Goal: Information Seeking & Learning: Check status

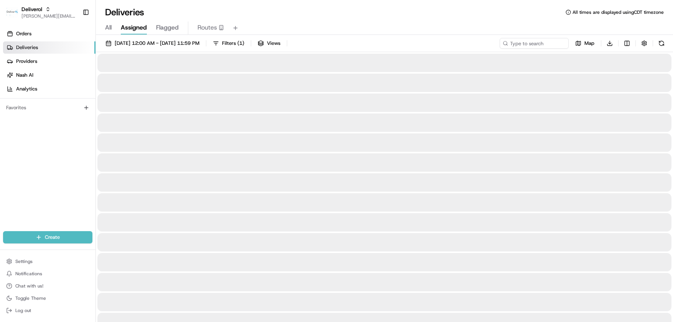
click at [135, 28] on span "Assigned" at bounding box center [134, 27] width 26 height 9
click at [107, 27] on span "All" at bounding box center [108, 27] width 7 height 9
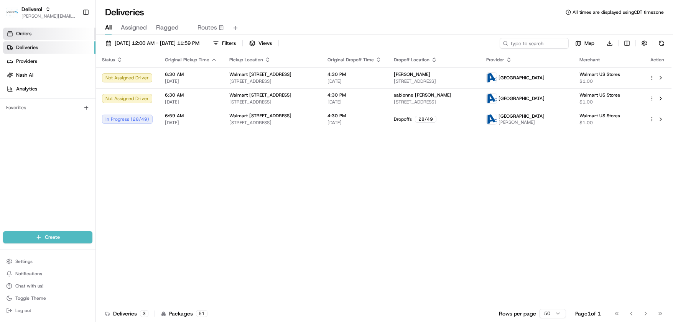
click at [38, 32] on link "Orders" at bounding box center [49, 34] width 92 height 12
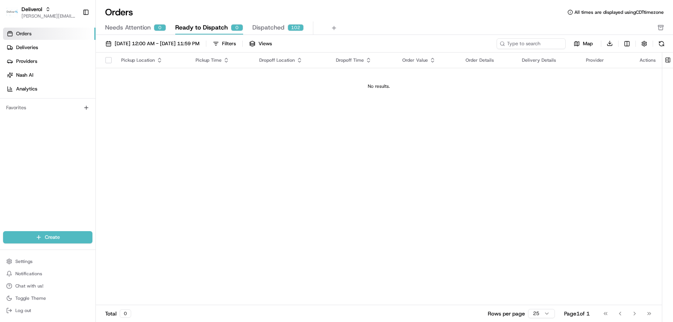
click at [263, 26] on span "Dispatched" at bounding box center [268, 27] width 32 height 9
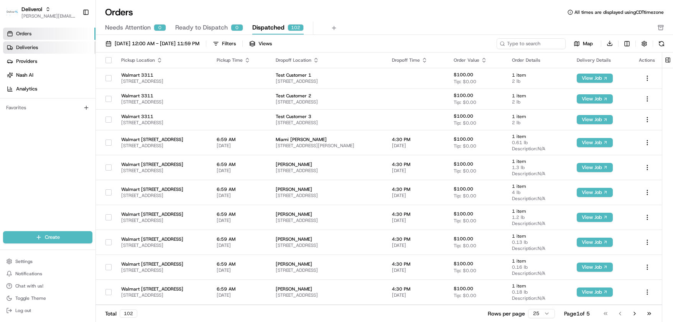
click at [42, 45] on link "Deliveries" at bounding box center [49, 47] width 92 height 12
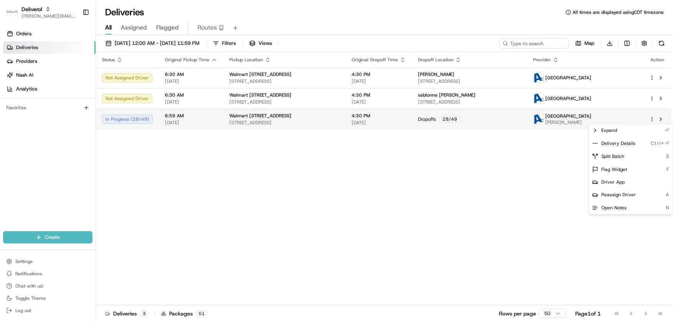
click at [652, 117] on html "Deliverol chris.sexton@deliverol.com Toggle Sidebar Orders Deliveries Providers…" at bounding box center [336, 161] width 673 height 322
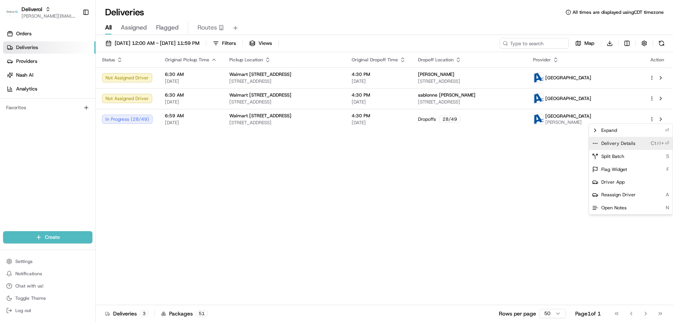
click at [633, 142] on span "Delivery Details" at bounding box center [618, 143] width 34 height 6
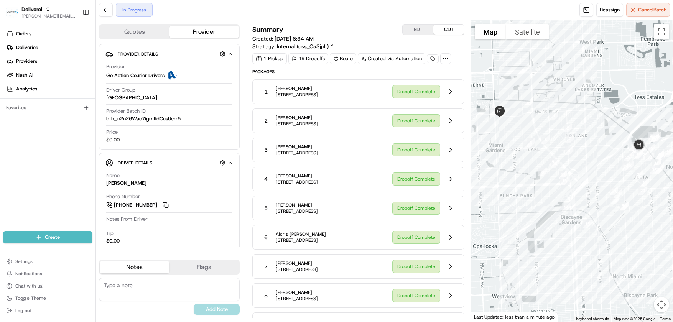
drag, startPoint x: 383, startPoint y: 32, endPoint x: 369, endPoint y: 34, distance: 13.9
click at [369, 34] on div "Summary EDT CDT" at bounding box center [358, 29] width 212 height 11
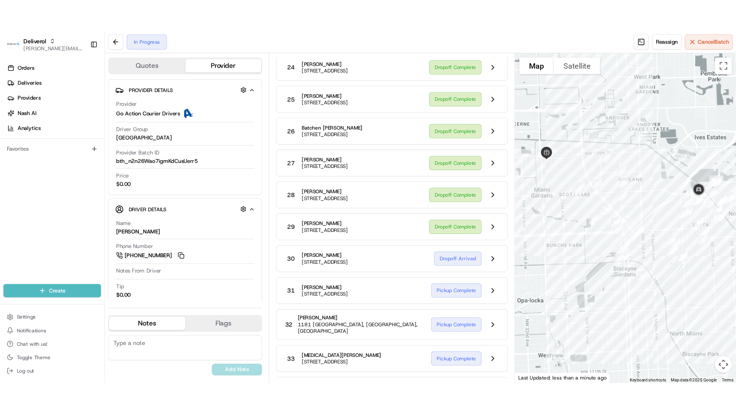
scroll to position [767, 0]
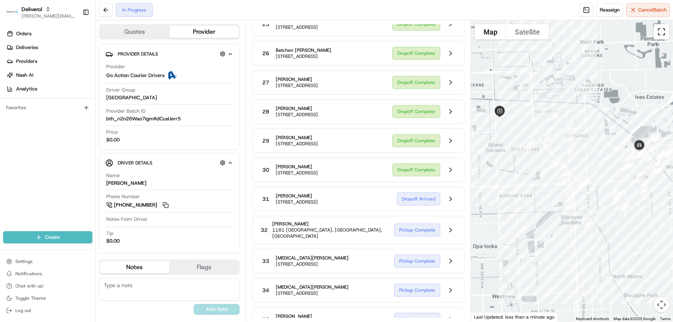
click at [663, 32] on button "Toggle fullscreen view" at bounding box center [660, 31] width 15 height 15
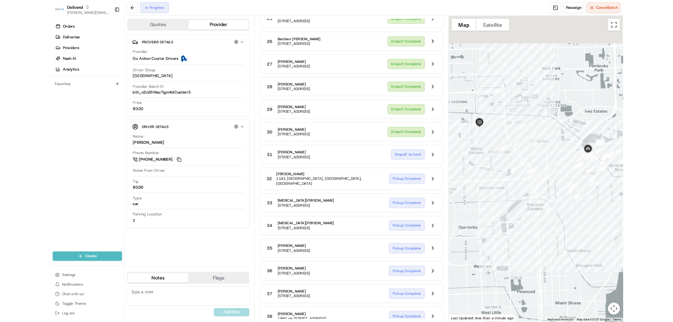
scroll to position [751, 0]
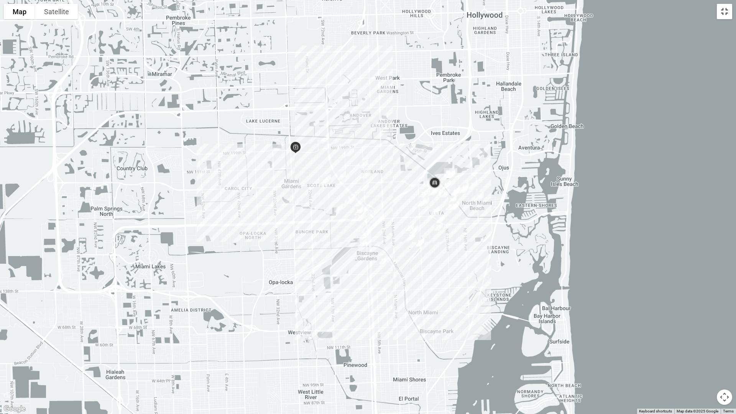
click at [672, 11] on button "Toggle fullscreen view" at bounding box center [724, 11] width 15 height 15
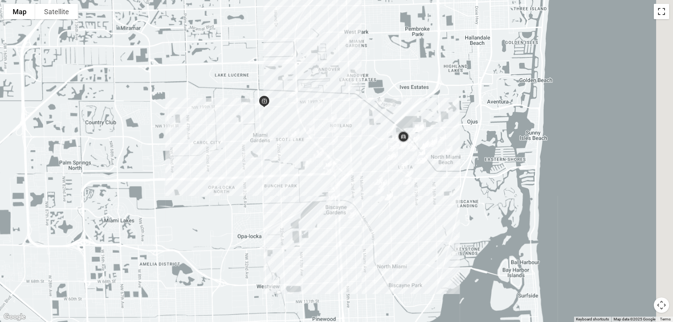
scroll to position [767, 0]
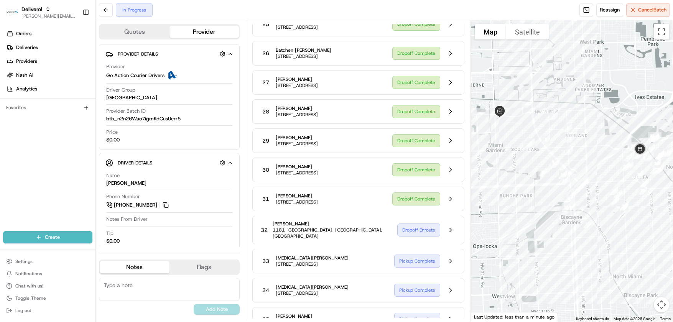
drag, startPoint x: 364, startPoint y: 116, endPoint x: 355, endPoint y: 115, distance: 8.5
click at [355, 95] on div "27 Marisa Palas 831 NE 182nd St, North Miami Beach, FL 33162, US Dropoff Comple…" at bounding box center [358, 82] width 212 height 25
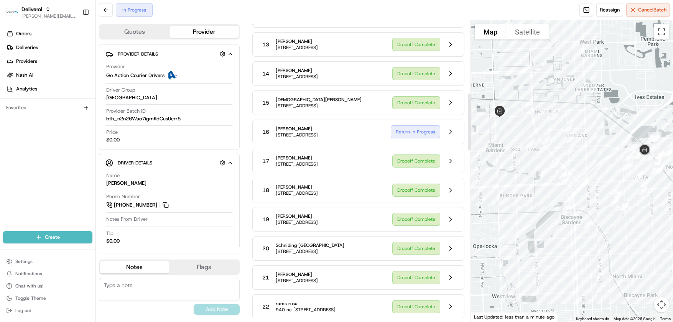
scroll to position [383, 0]
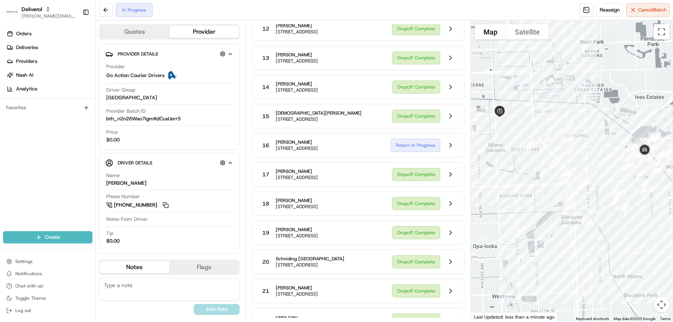
click at [276, 151] on span "15610 NE 6th Ave, Apt 16C, Miami, FL 33162, US" at bounding box center [297, 148] width 42 height 6
drag, startPoint x: 276, startPoint y: 157, endPoint x: 374, endPoint y: 160, distance: 98.2
click at [374, 158] on div "16 Cheryl Harris 15610 NE 6th Ave, Apt 16C, Miami, FL 33162, US Return In Progr…" at bounding box center [358, 145] width 212 height 25
copy span "15610 NE 6th Ave, Apt 16C, Miami, FL 33162"
click at [483, 13] on div "In Progress Reassign Cancel Batch" at bounding box center [384, 10] width 577 height 20
